Goal: Navigation & Orientation: Find specific page/section

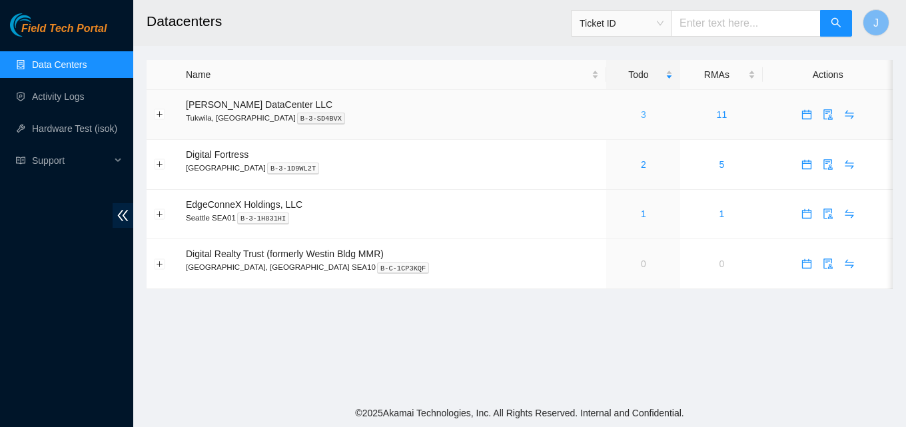
click at [641, 115] on link "3" at bounding box center [643, 114] width 5 height 11
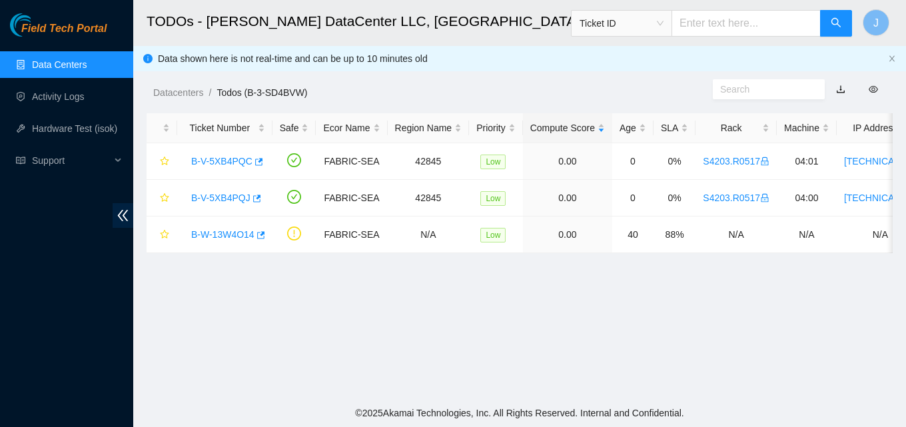
click at [844, 324] on main "TODOs - [PERSON_NAME] DataCenter LLC, [GEOGRAPHIC_DATA], [GEOGRAPHIC_DATA] Tick…" at bounding box center [519, 199] width 773 height 399
click at [43, 69] on link "Data Centers" at bounding box center [59, 64] width 55 height 11
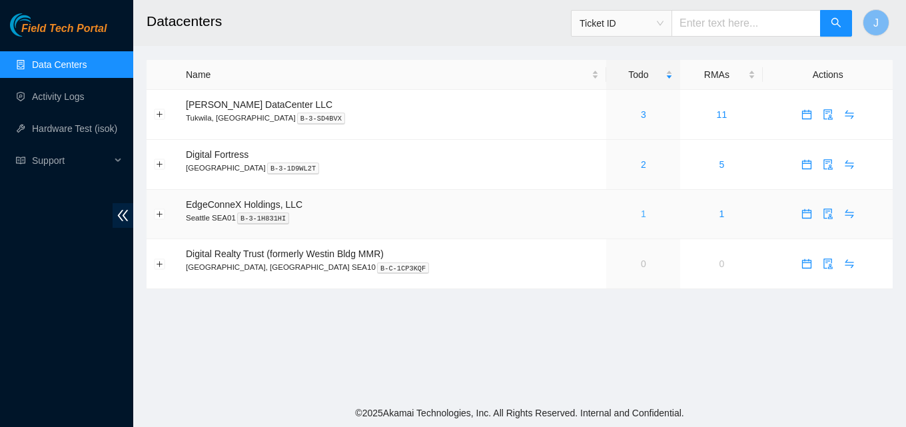
click at [641, 217] on link "1" at bounding box center [643, 214] width 5 height 11
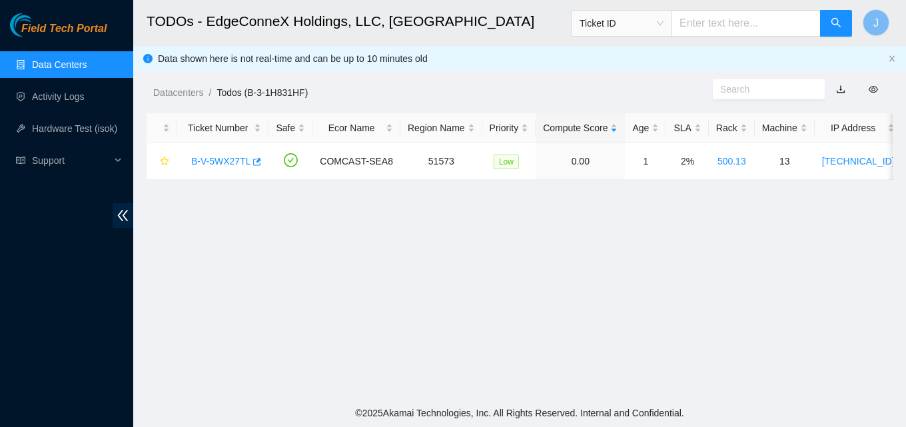
click at [54, 59] on link "Data Centers" at bounding box center [59, 64] width 55 height 11
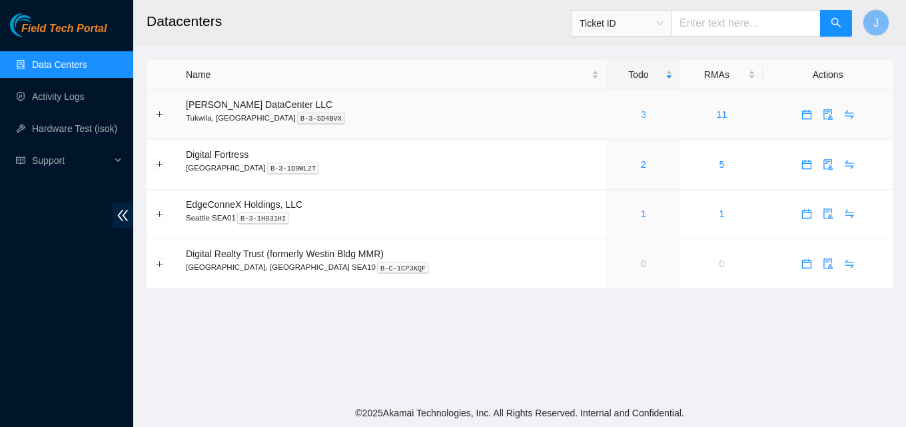
click at [641, 112] on link "3" at bounding box center [643, 114] width 5 height 11
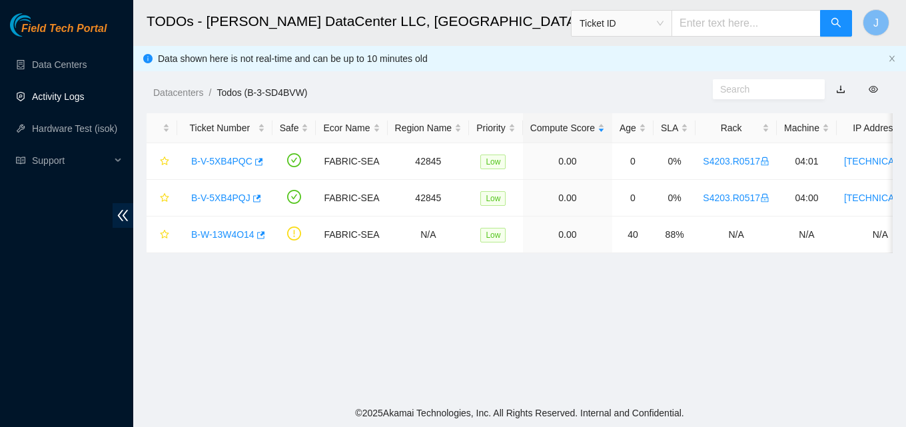
click at [55, 97] on link "Activity Logs" at bounding box center [58, 96] width 53 height 11
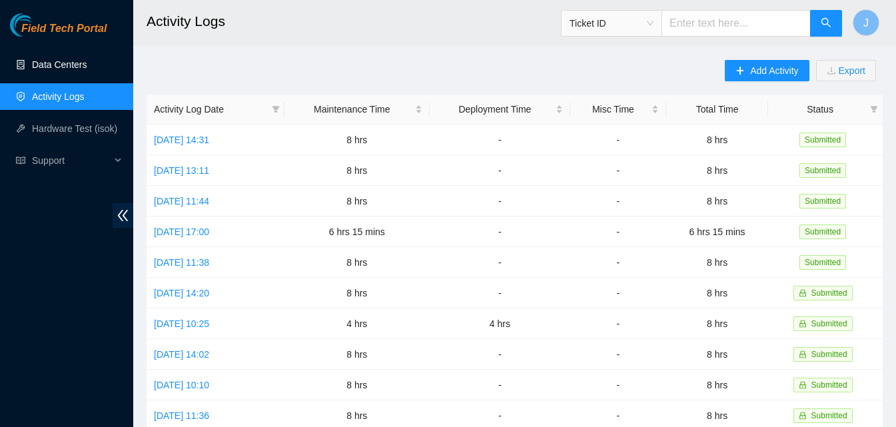
click at [79, 70] on link "Data Centers" at bounding box center [59, 64] width 55 height 11
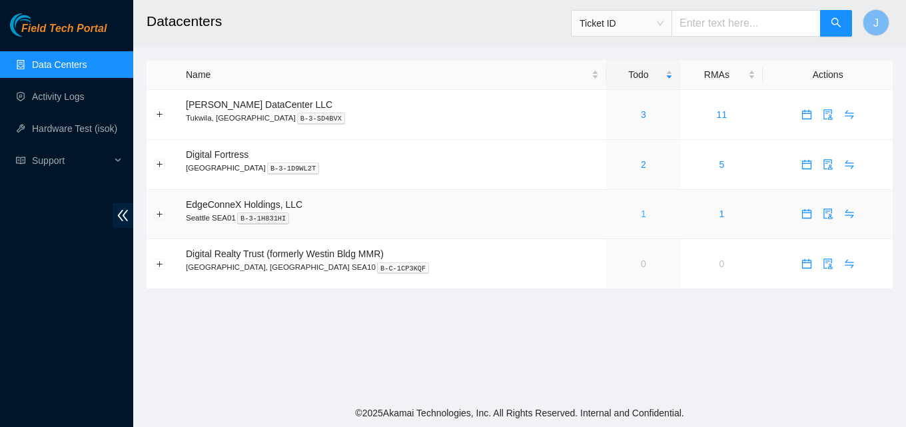
click at [641, 214] on link "1" at bounding box center [643, 214] width 5 height 11
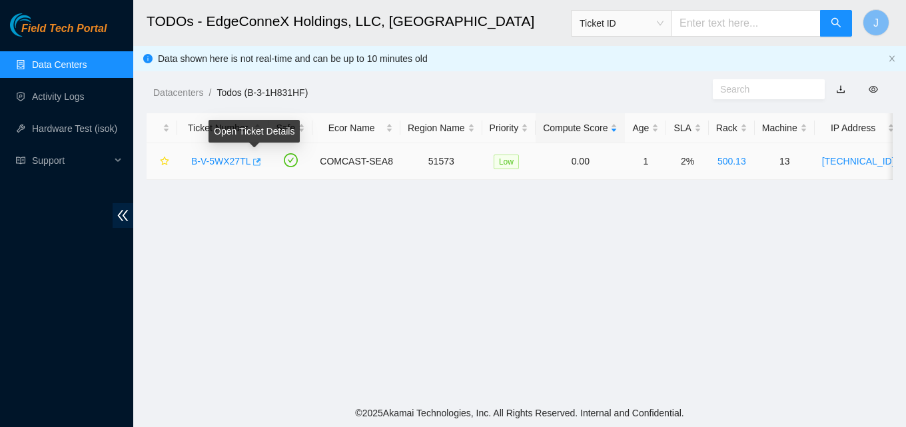
click at [257, 162] on icon "button" at bounding box center [255, 161] width 9 height 9
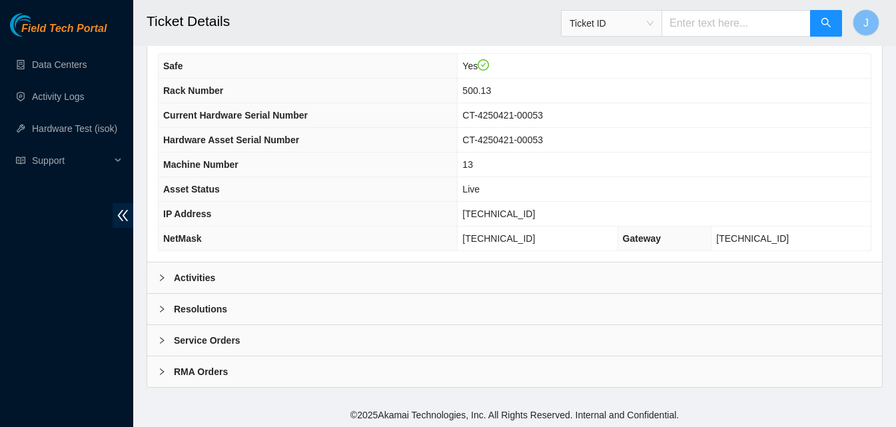
scroll to position [536, 0]
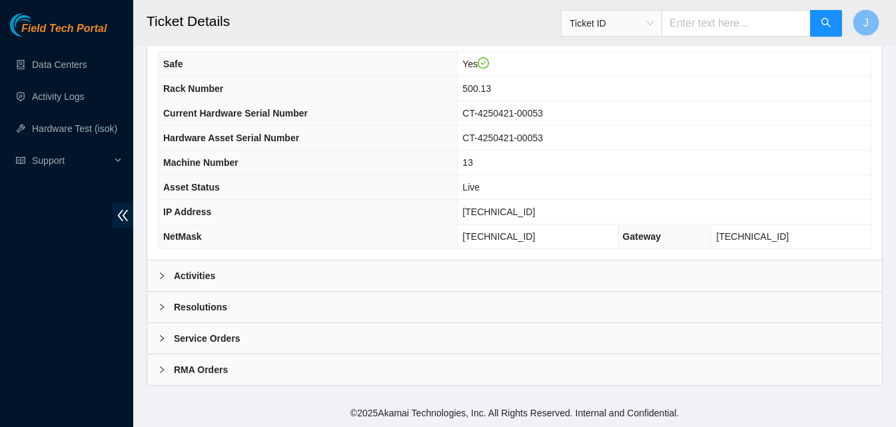
click at [277, 281] on div "Activities" at bounding box center [514, 276] width 735 height 31
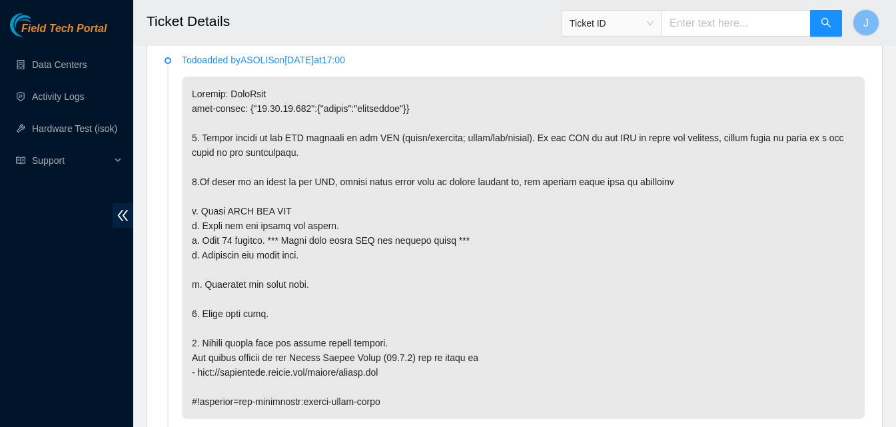
scroll to position [802, 0]
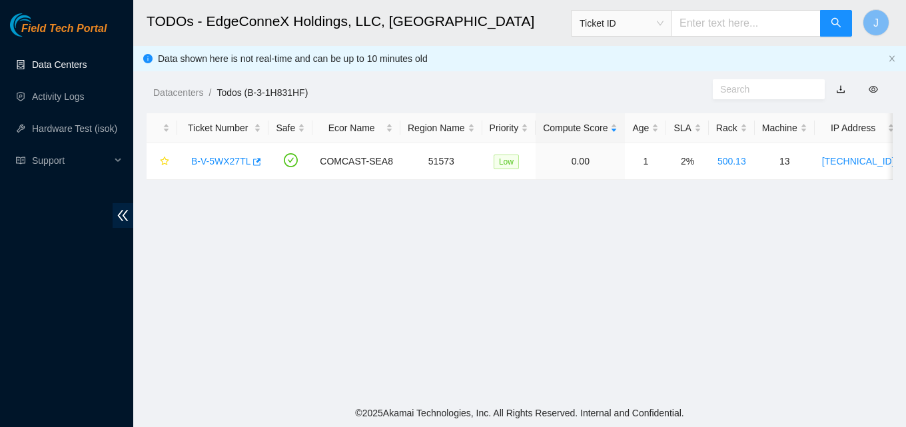
click at [63, 62] on link "Data Centers" at bounding box center [59, 64] width 55 height 11
